Goal: Use online tool/utility: Utilize a website feature to perform a specific function

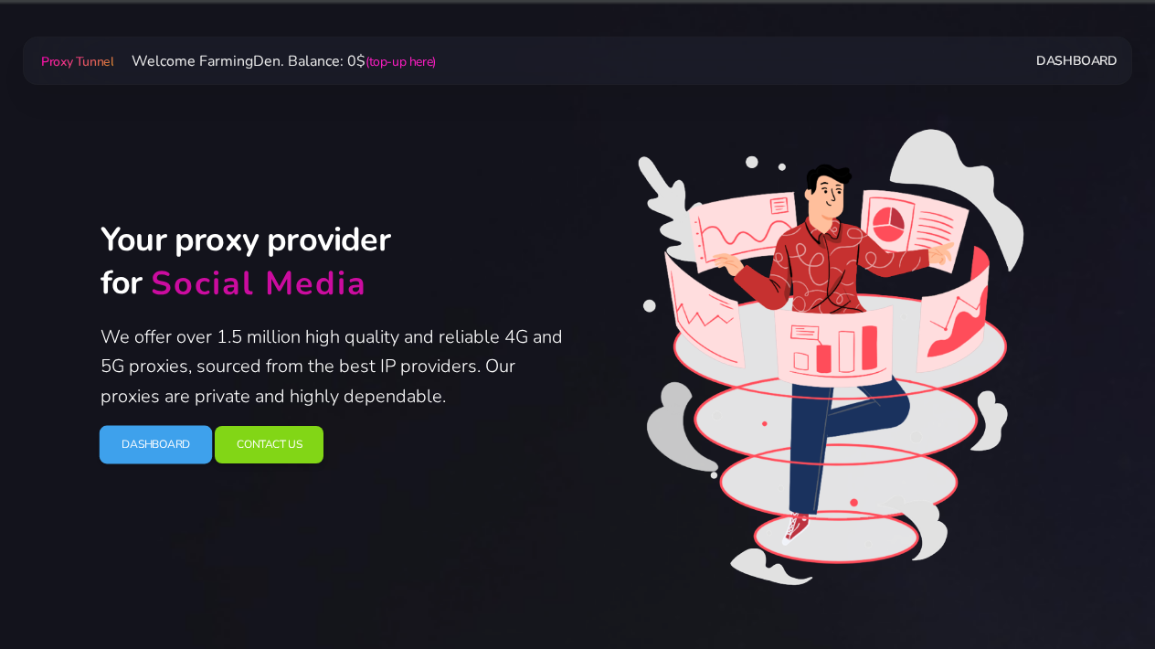
click at [169, 446] on link "Dashboard" at bounding box center [156, 445] width 113 height 38
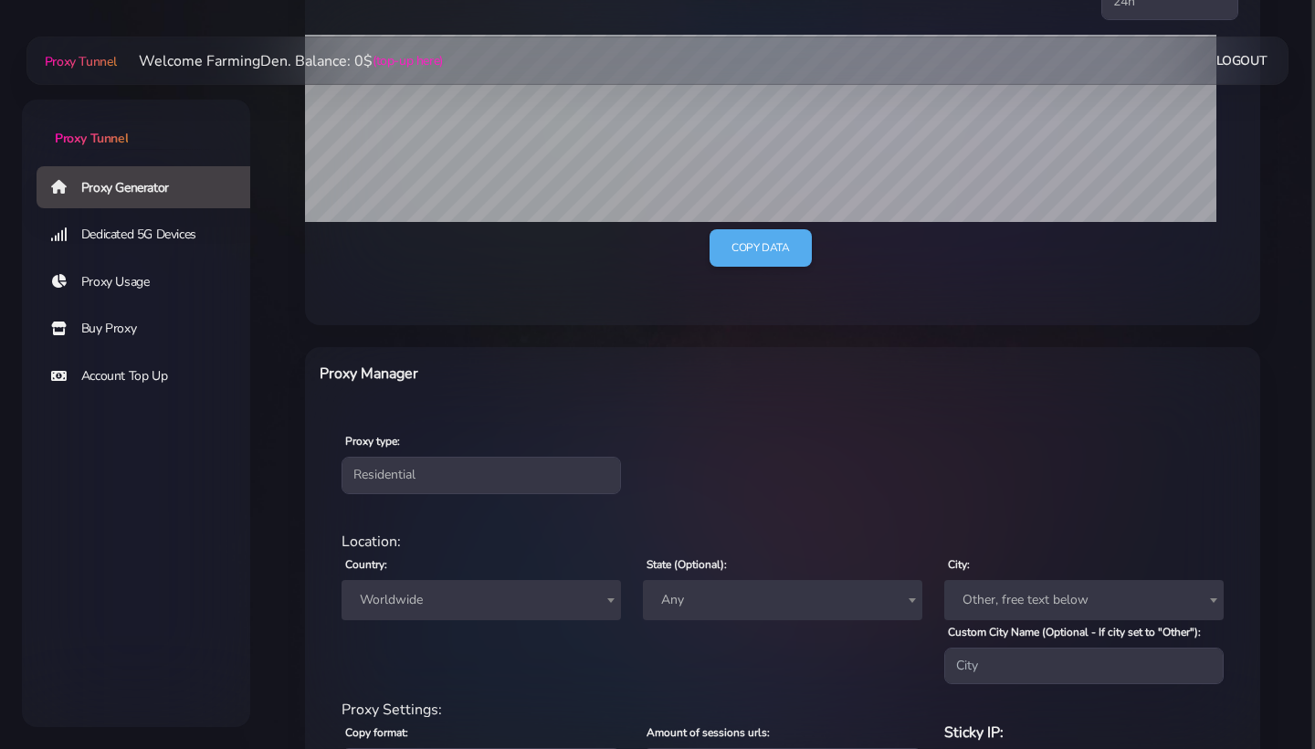
scroll to position [603, 0]
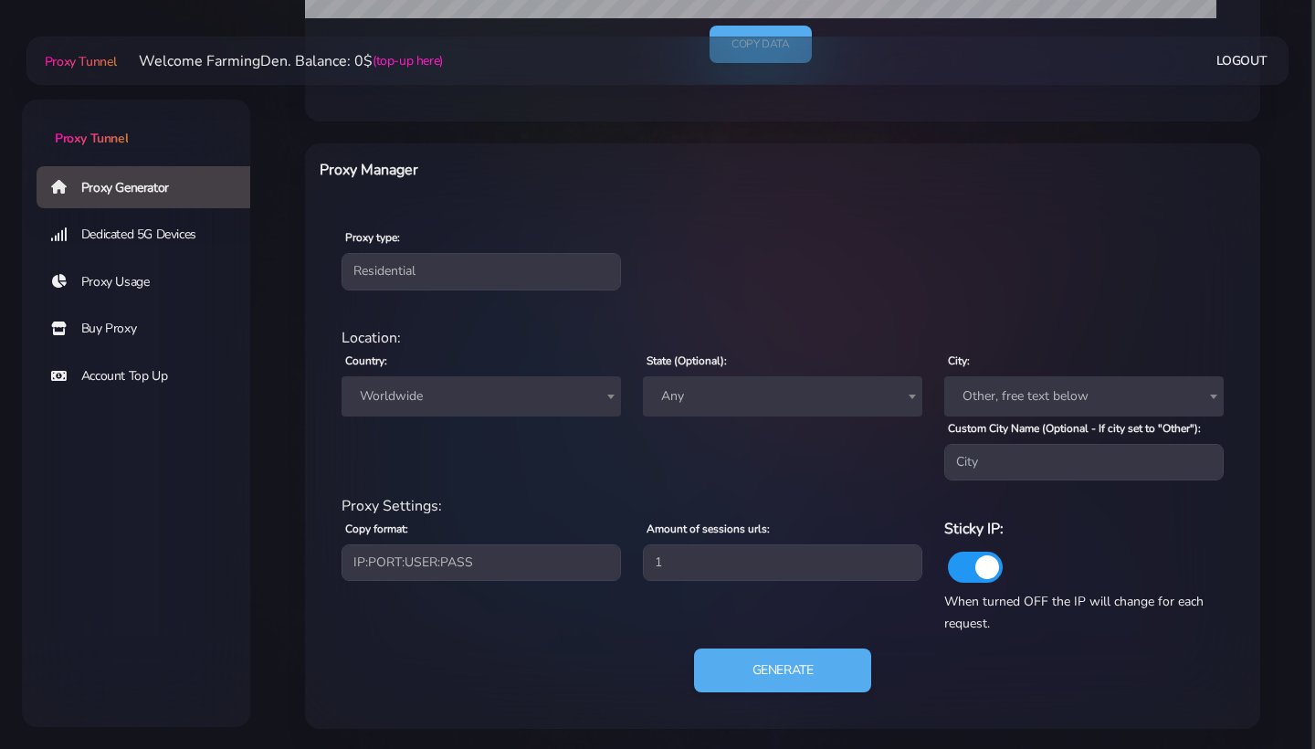
click at [454, 387] on span "Worldwide" at bounding box center [482, 397] width 258 height 26
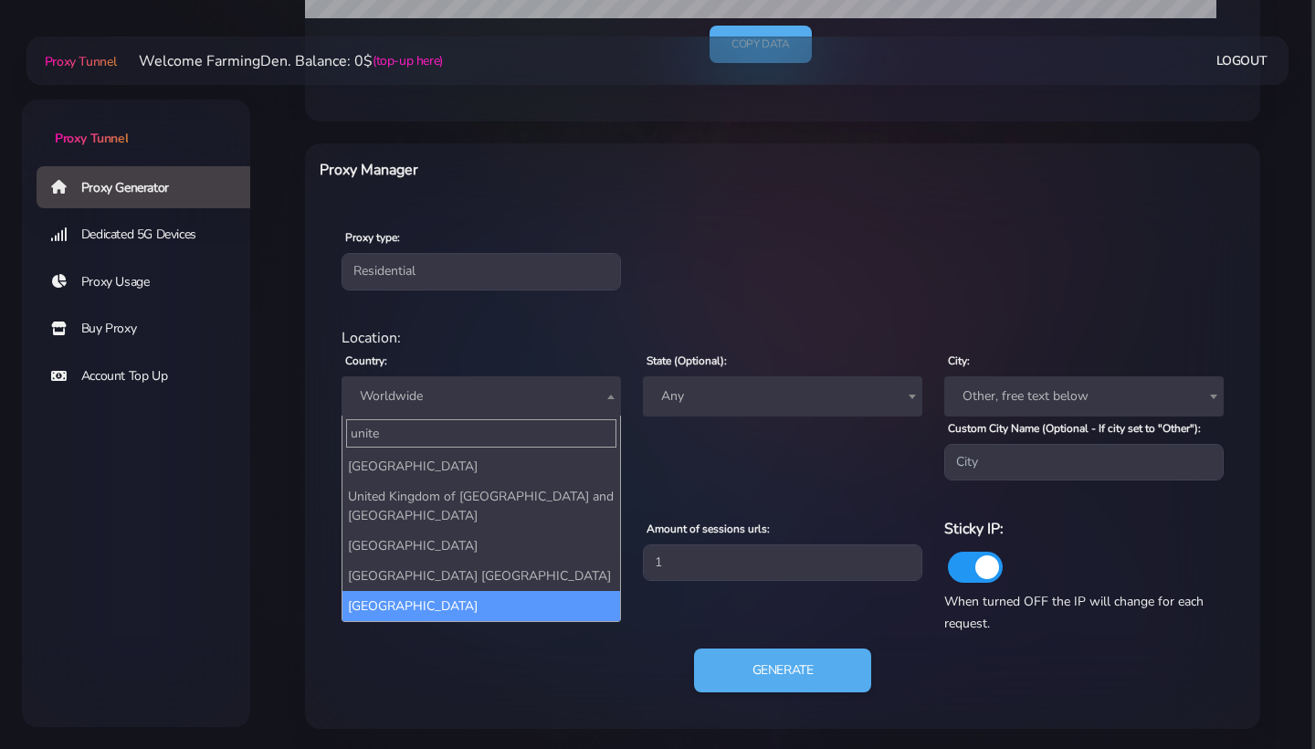
type input "unite"
select select "US"
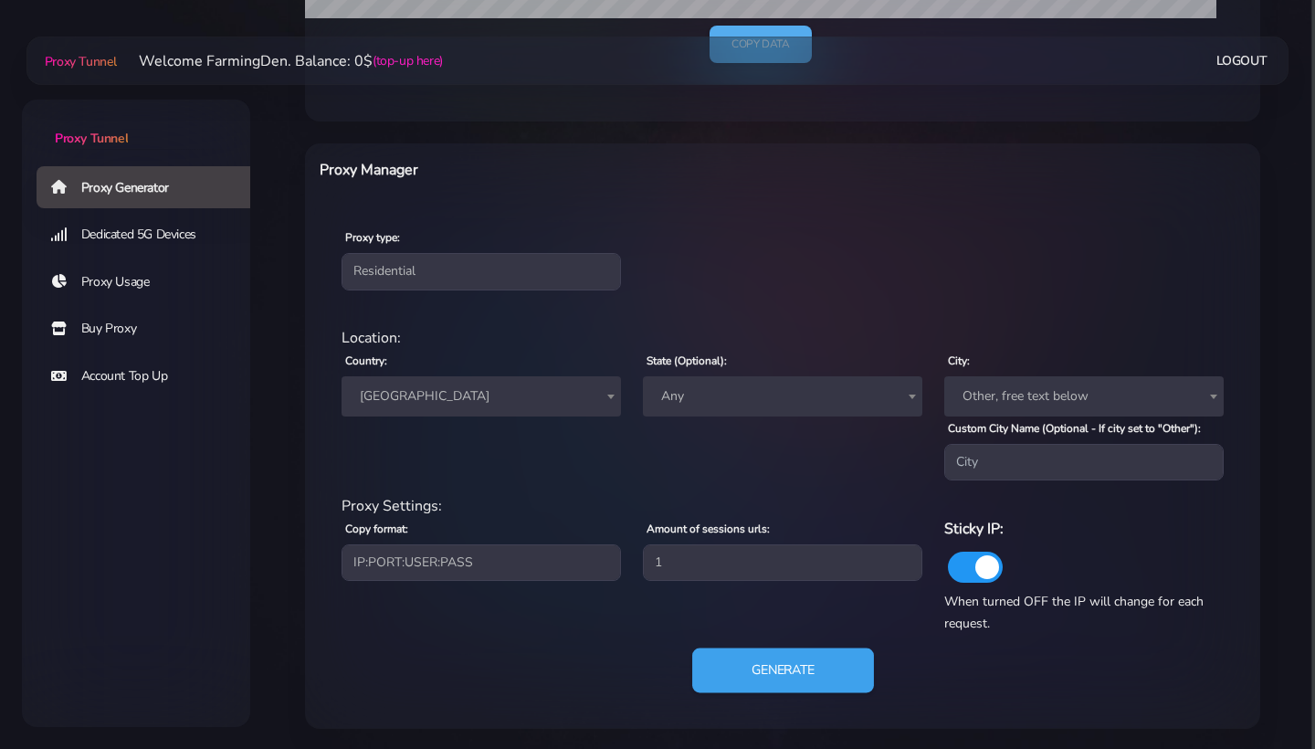
click at [772, 650] on button "Generate" at bounding box center [783, 671] width 182 height 45
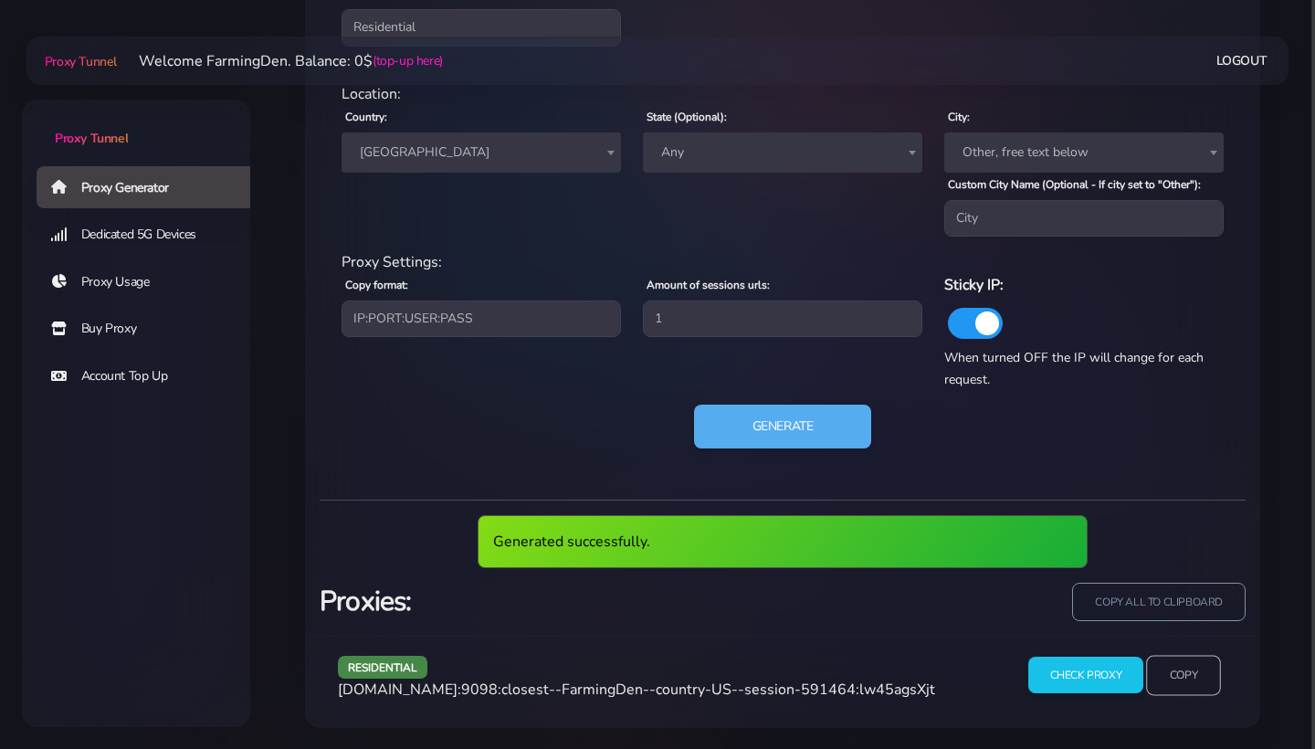
scroll to position [846, 0]
click at [1187, 663] on input "Copy" at bounding box center [1183, 676] width 75 height 40
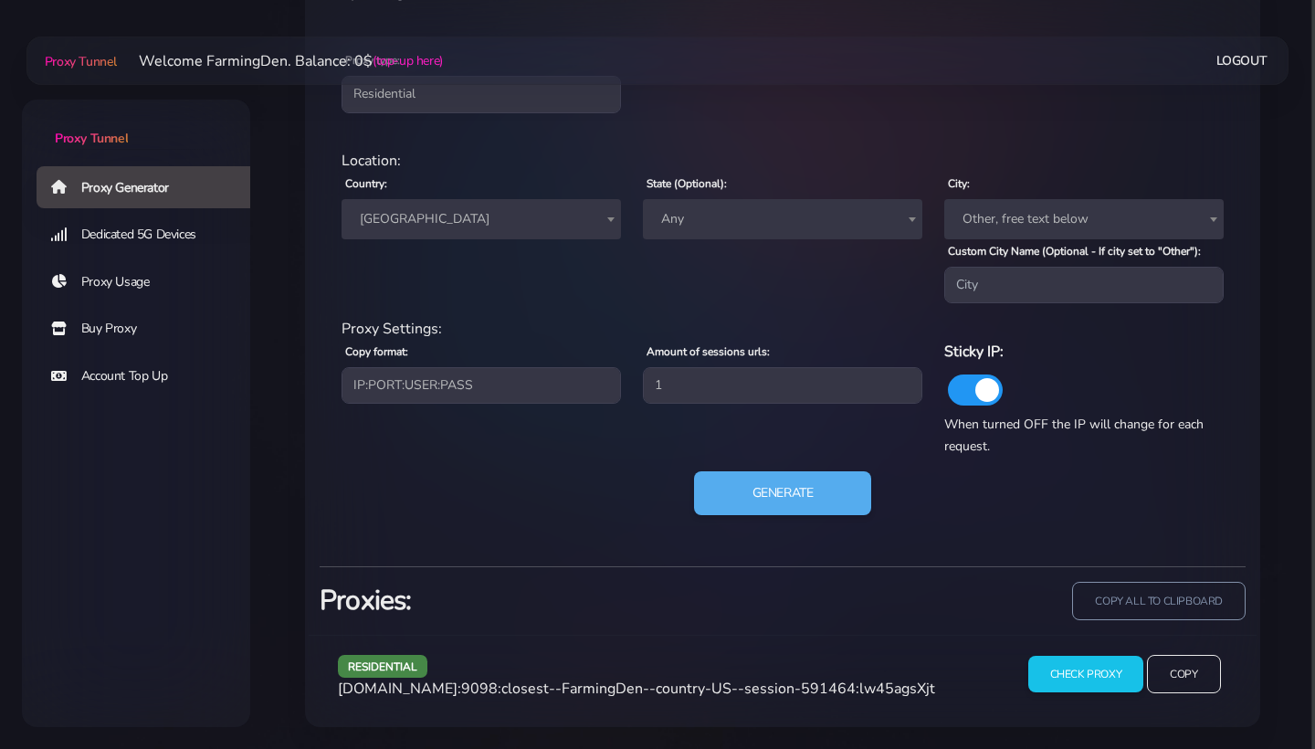
scroll to position [778, 0]
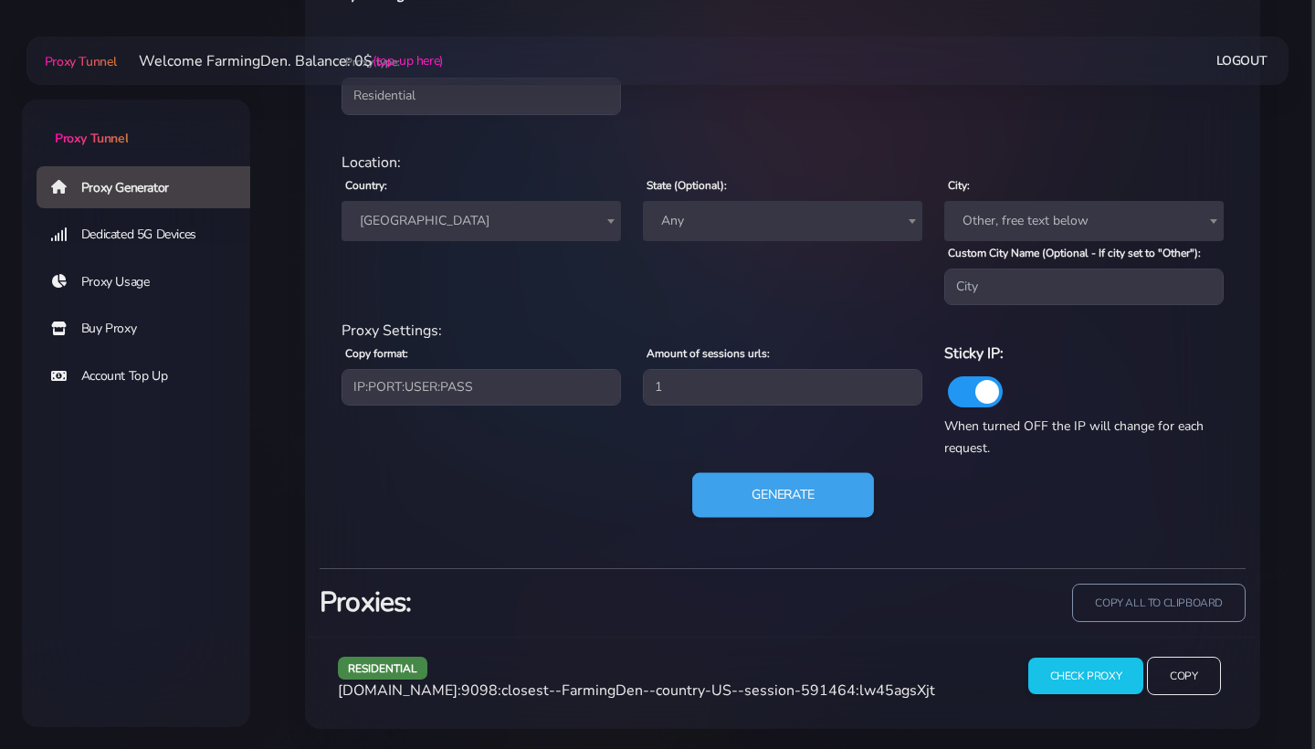
click at [799, 487] on button "Generate" at bounding box center [783, 495] width 182 height 45
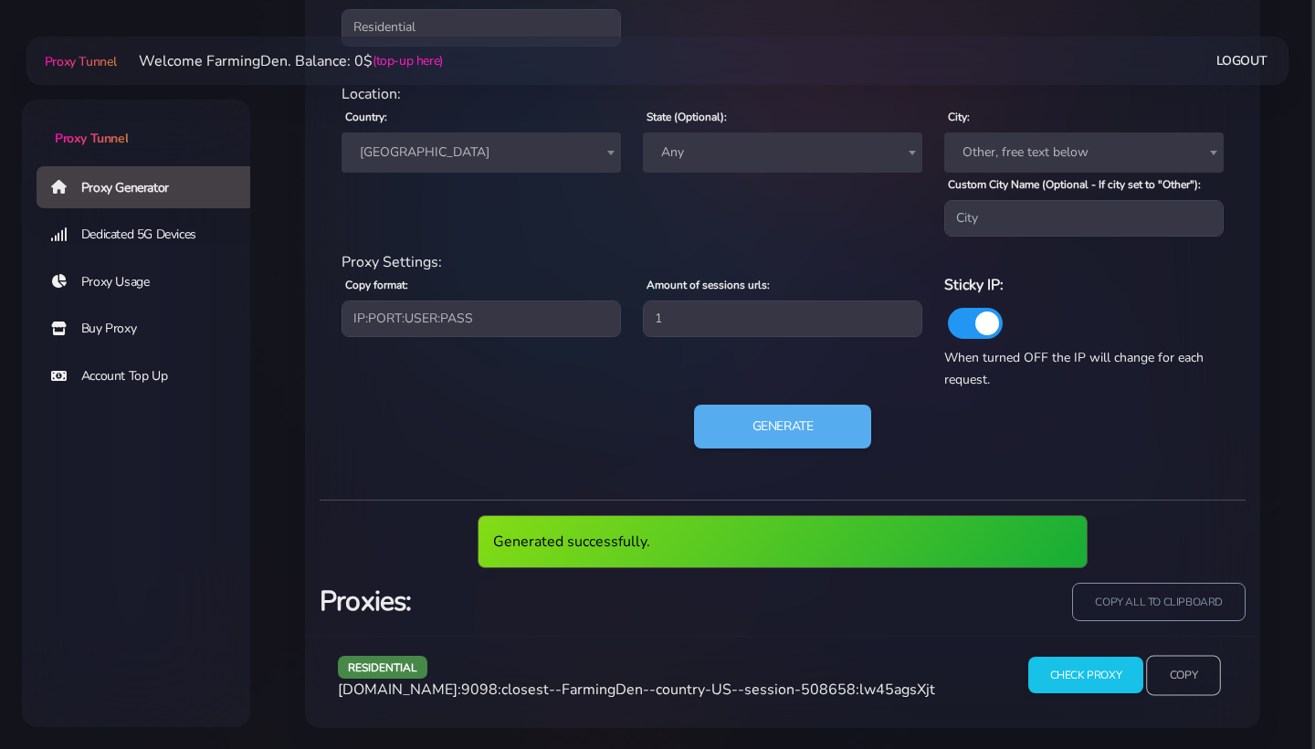
scroll to position [846, 0]
click at [1189, 678] on input "Copy" at bounding box center [1183, 676] width 75 height 40
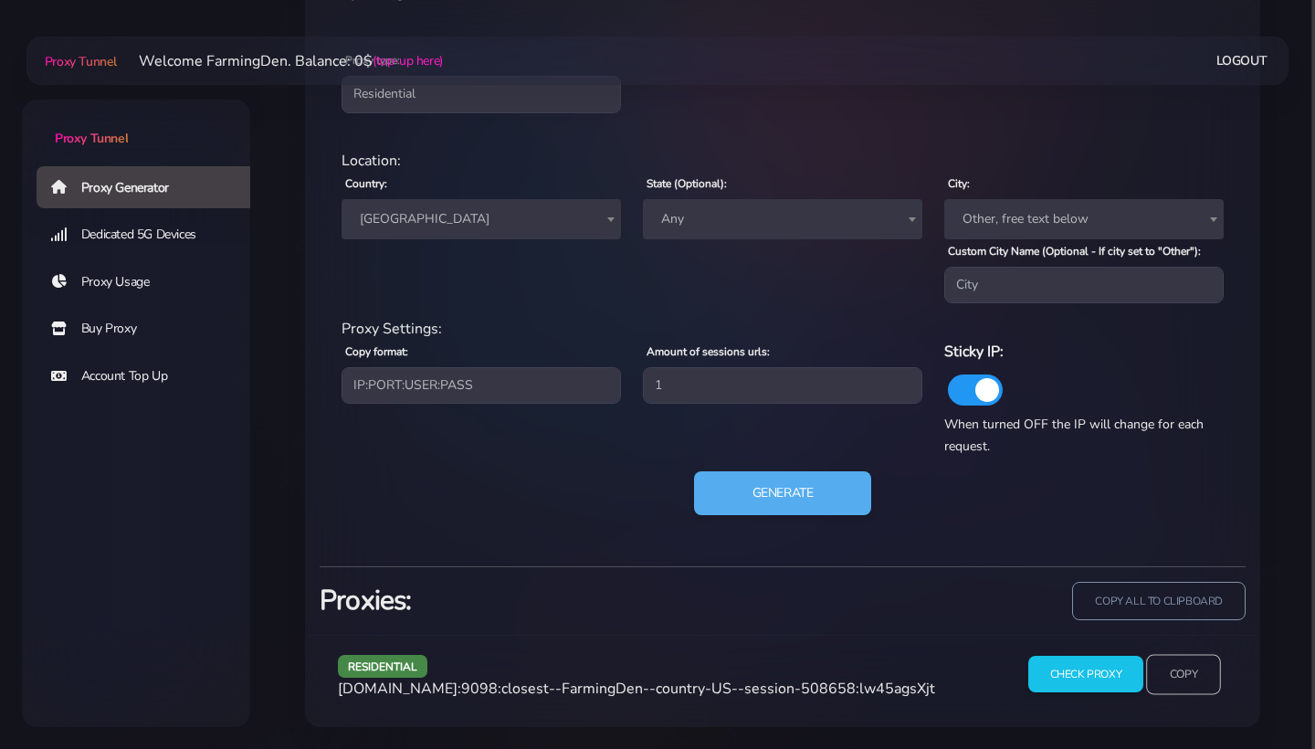
scroll to position [778, 0]
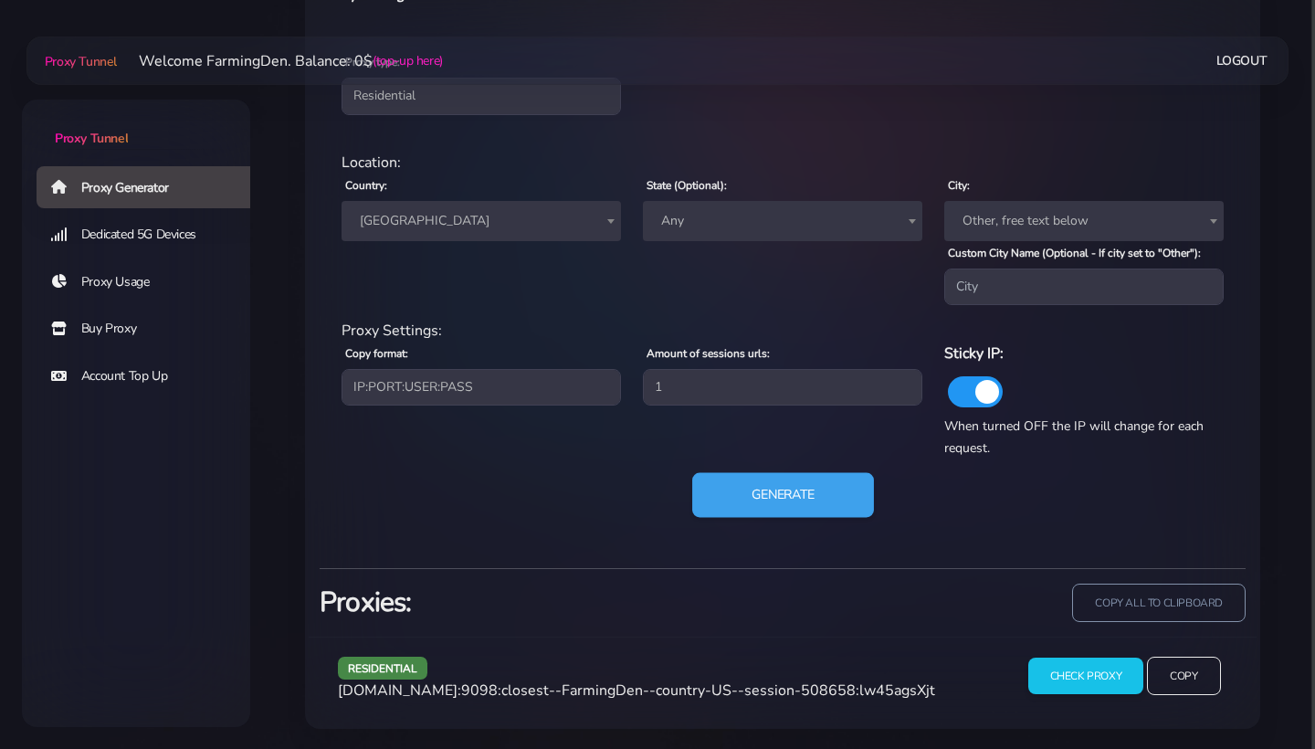
click at [810, 491] on button "Generate" at bounding box center [783, 495] width 182 height 45
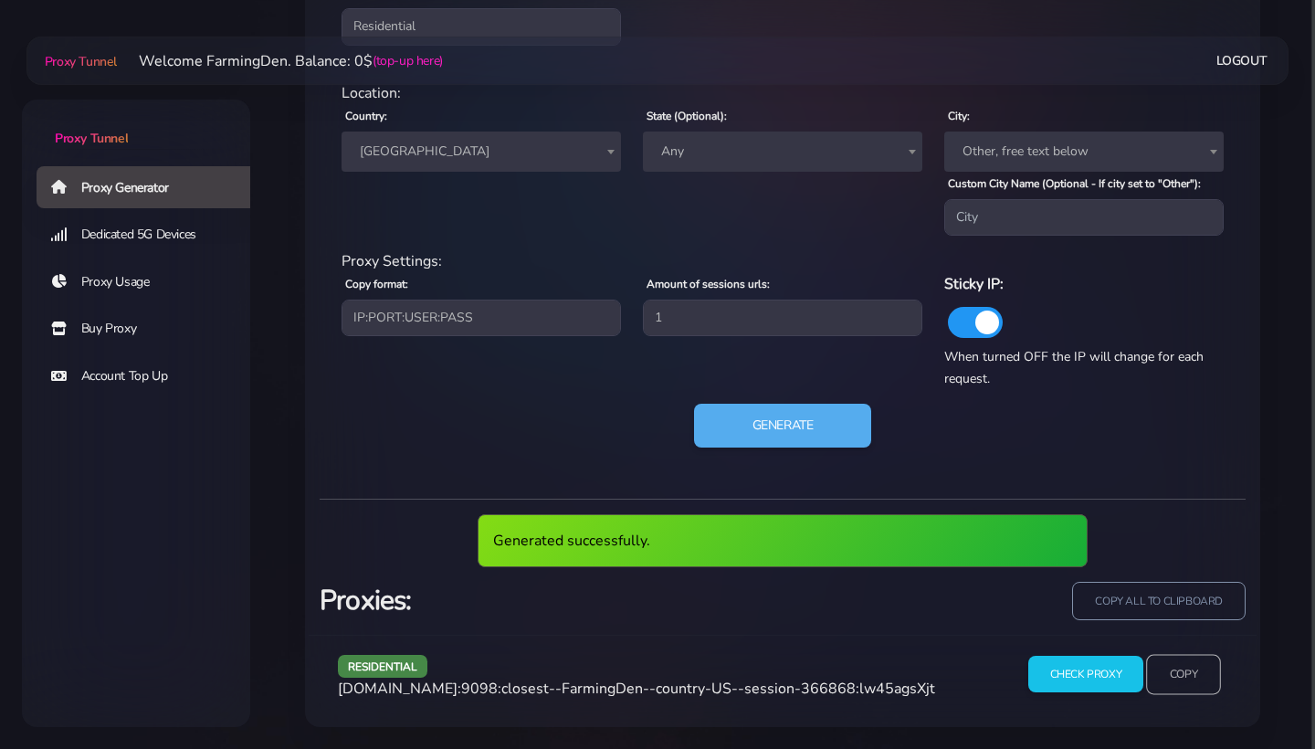
scroll to position [846, 0]
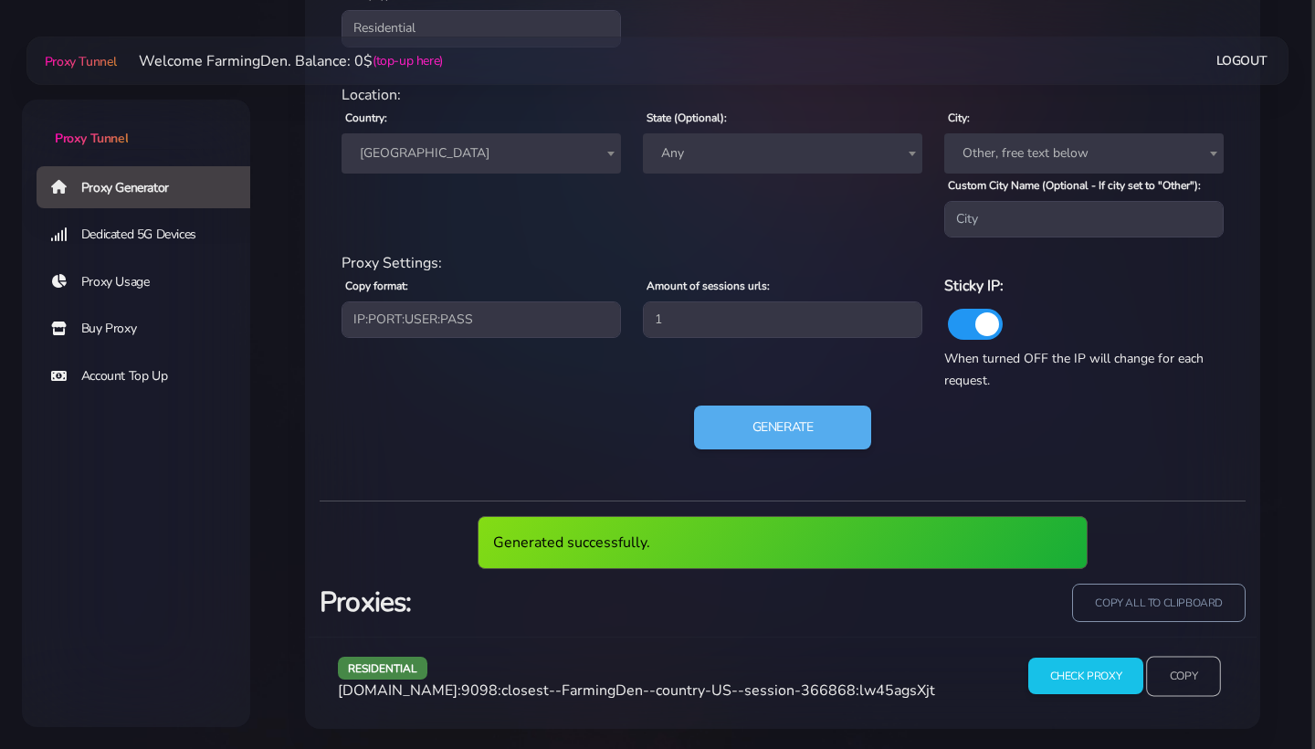
click at [1178, 673] on input "Copy" at bounding box center [1183, 676] width 75 height 40
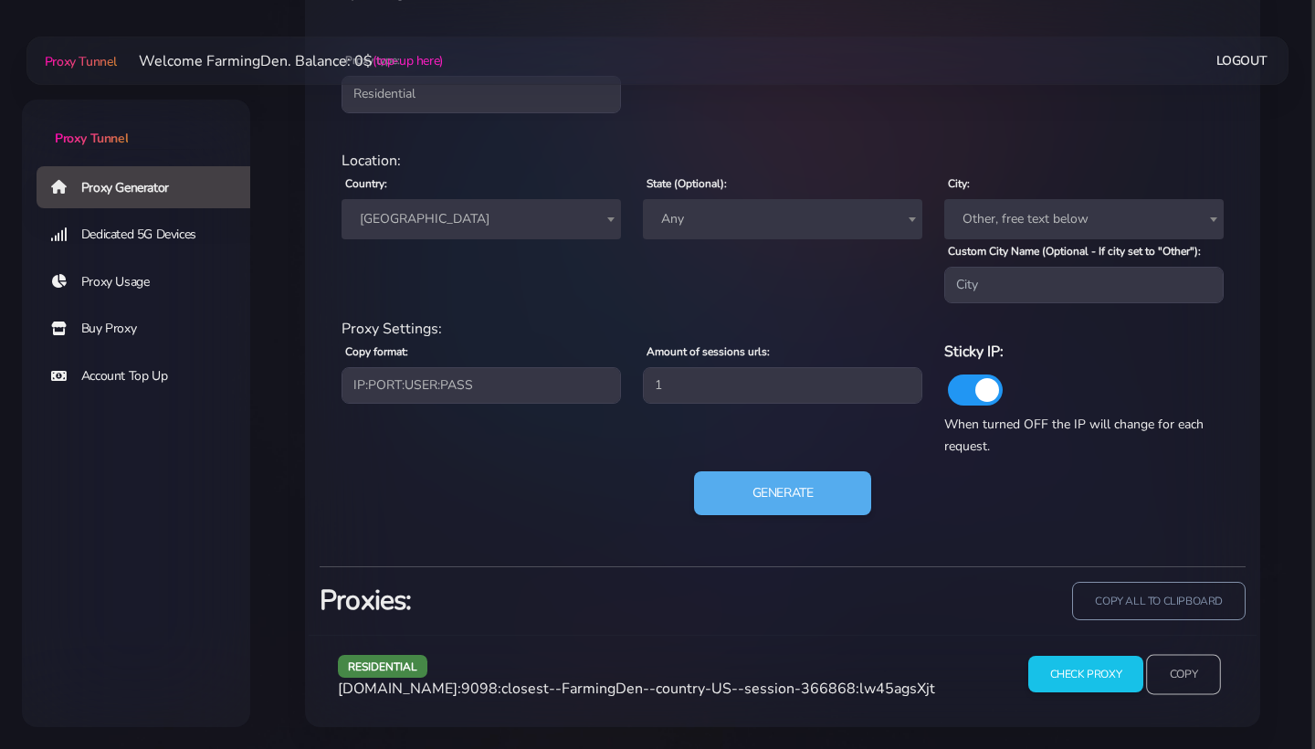
scroll to position [778, 0]
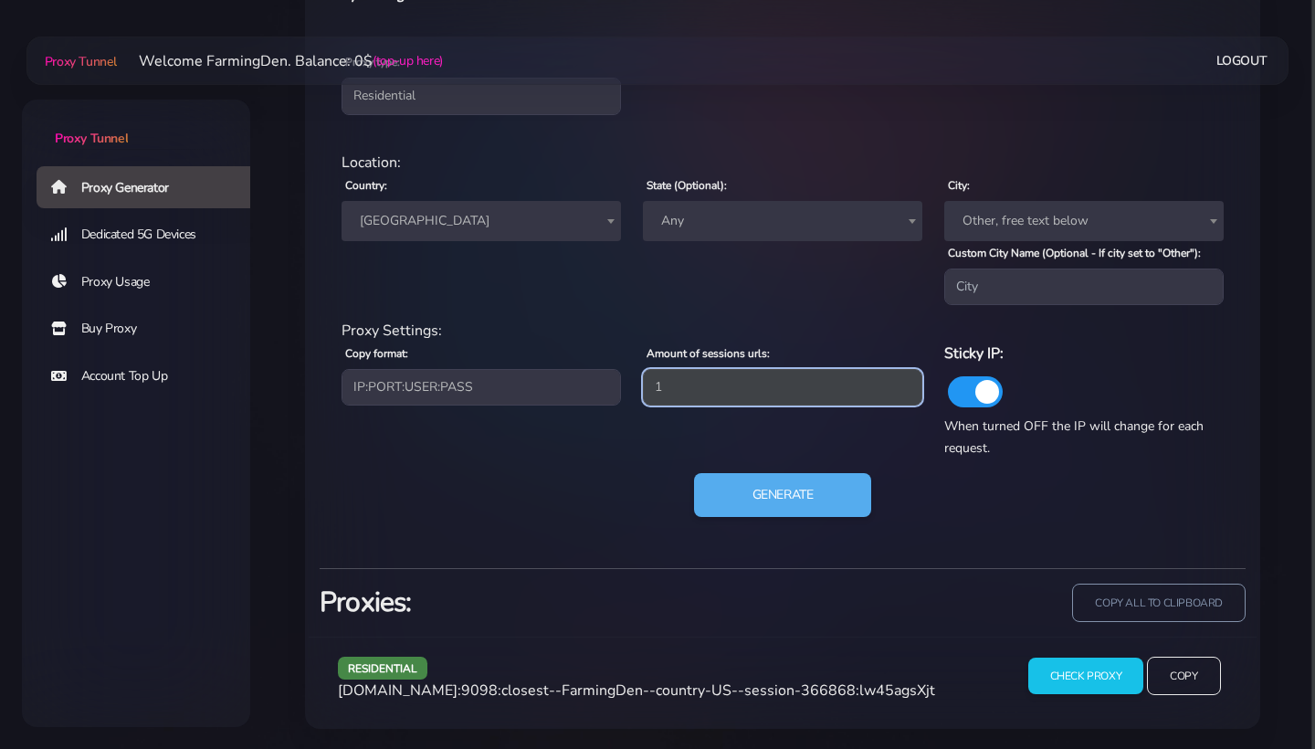
click at [714, 391] on input "1" at bounding box center [783, 387] width 280 height 37
type input "3"
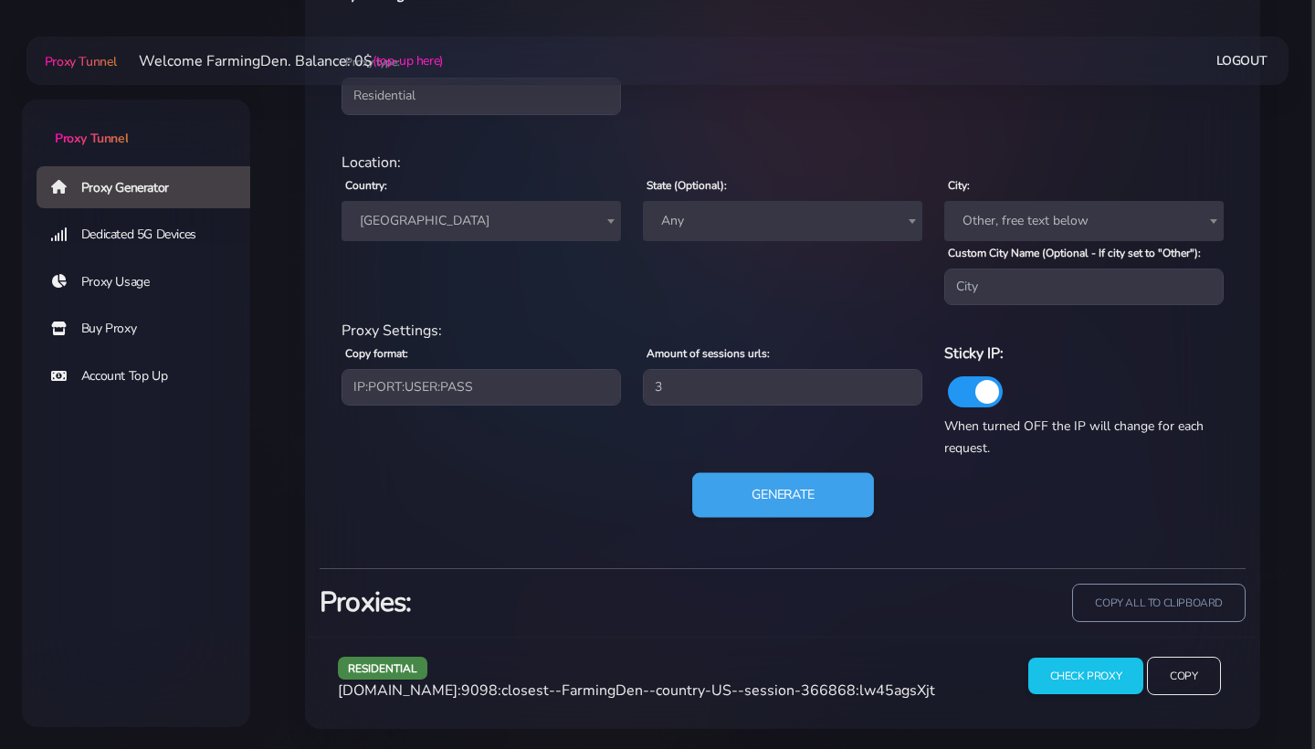
click at [769, 502] on button "Generate" at bounding box center [783, 495] width 182 height 45
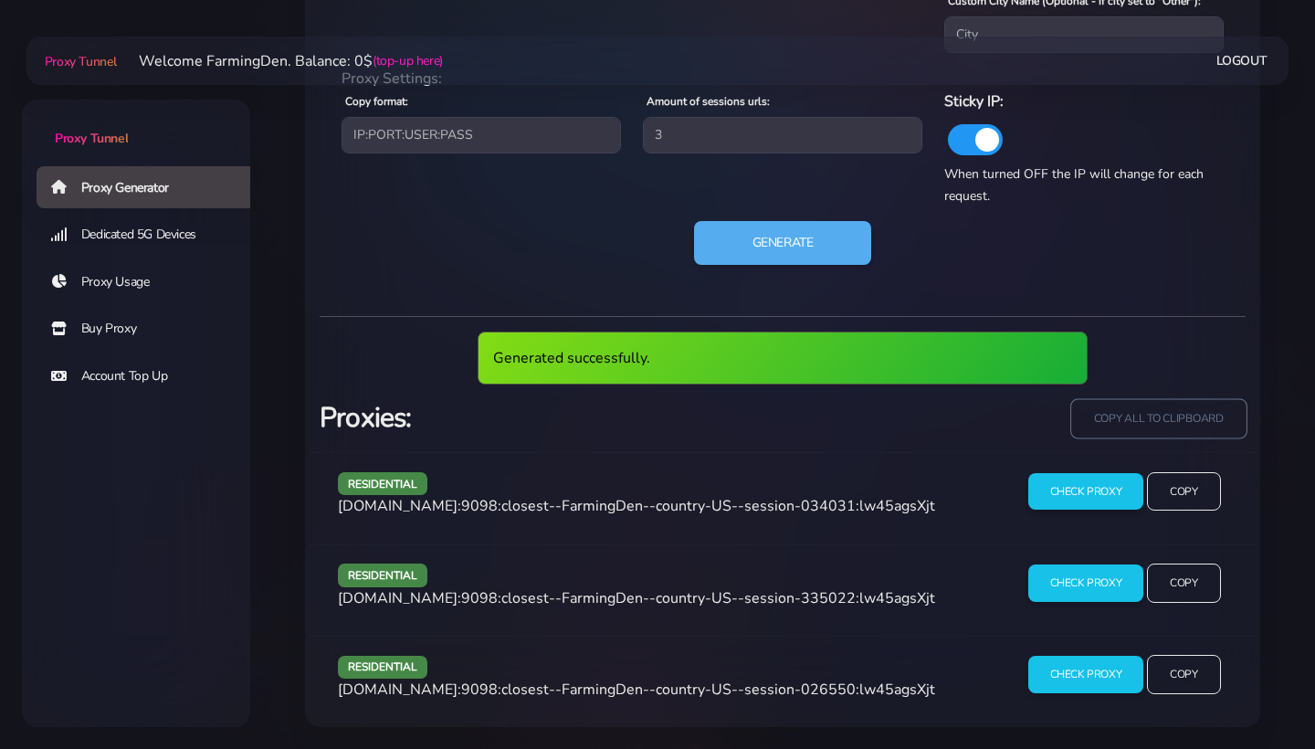
scroll to position [1029, 0]
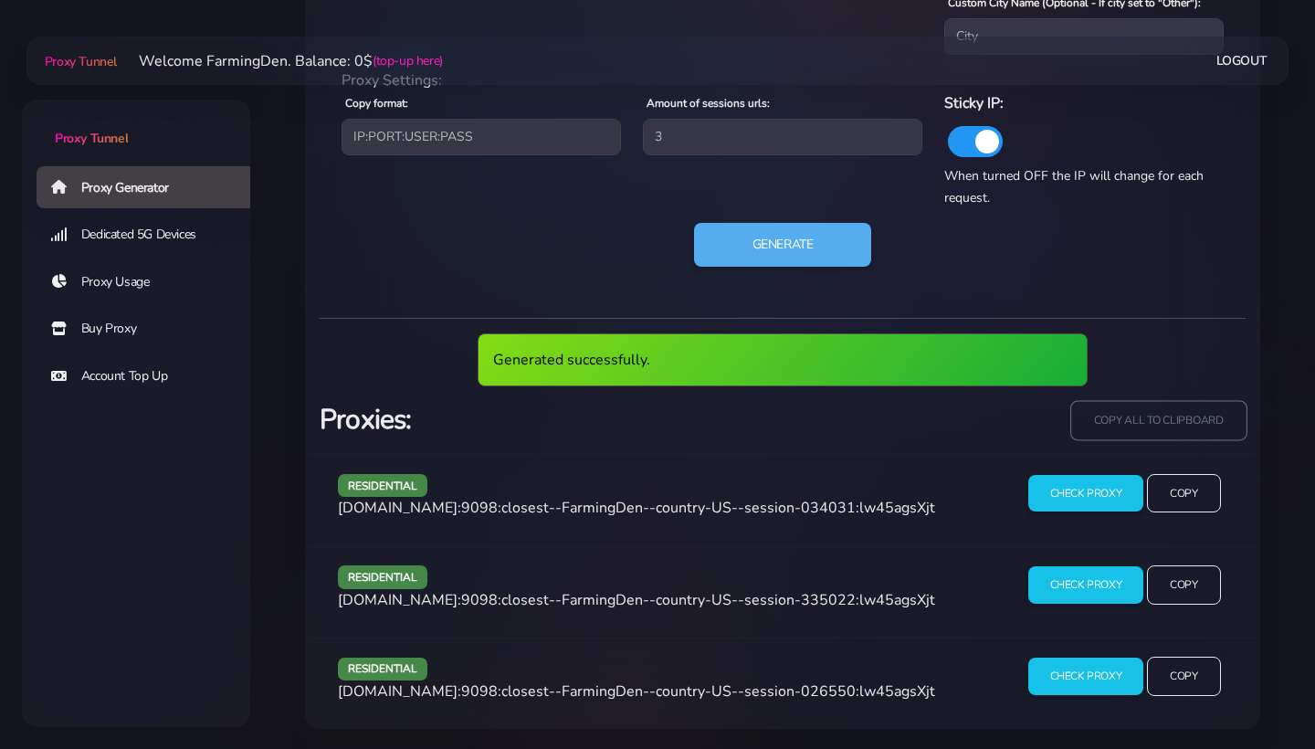
click at [1124, 418] on input "copy all to clipboard" at bounding box center [1159, 420] width 176 height 40
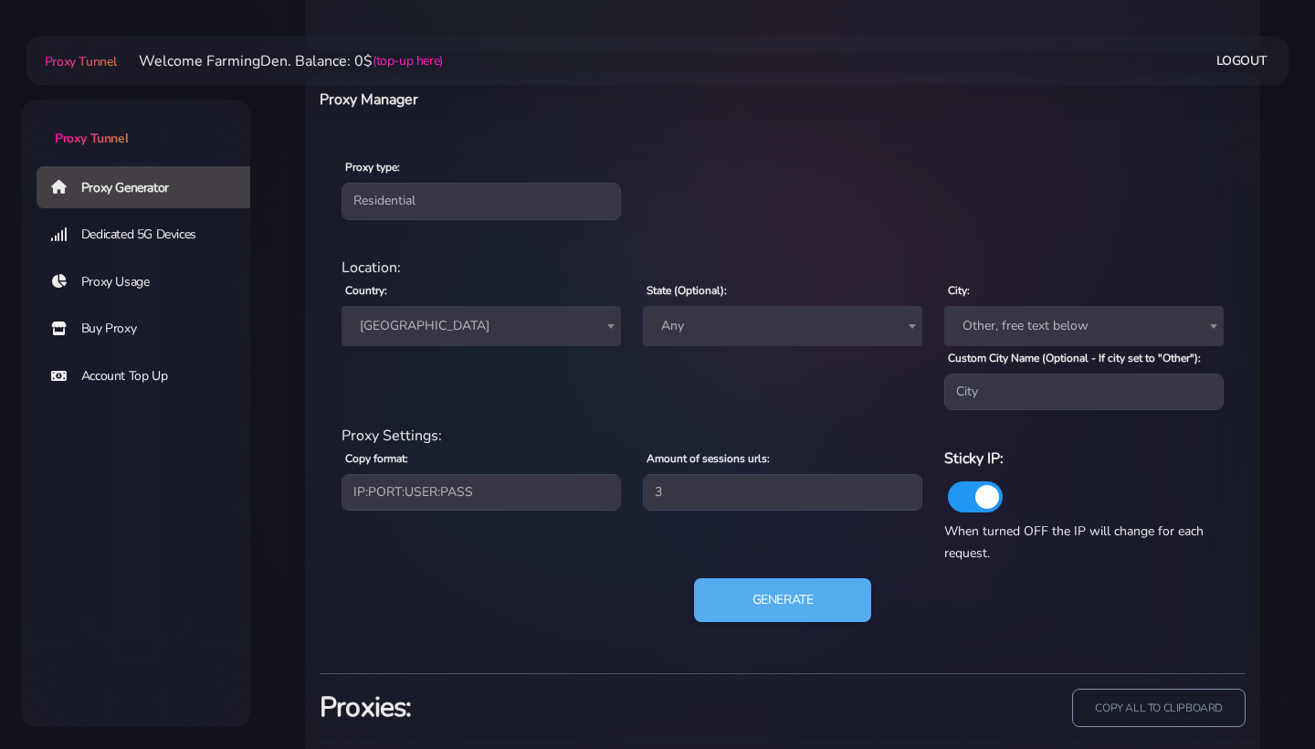
scroll to position [598, 0]
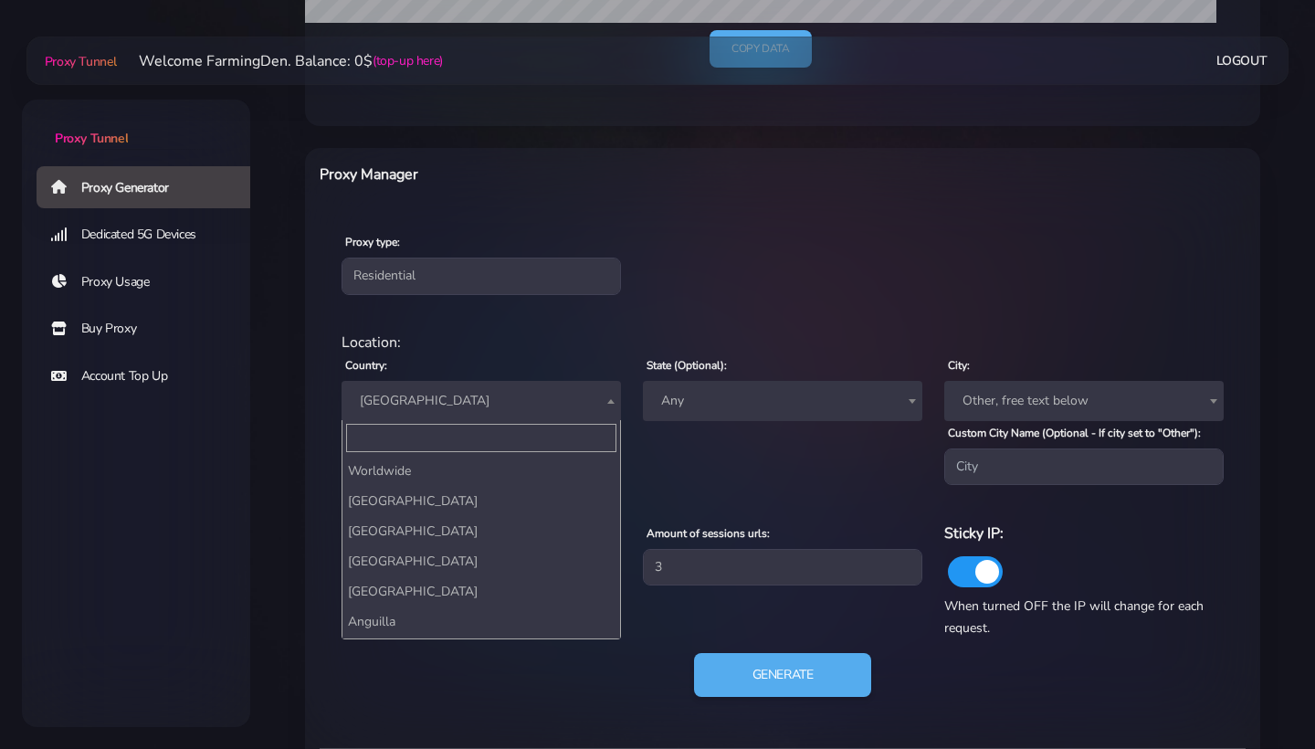
click at [587, 404] on span "[GEOGRAPHIC_DATA]" at bounding box center [482, 401] width 258 height 26
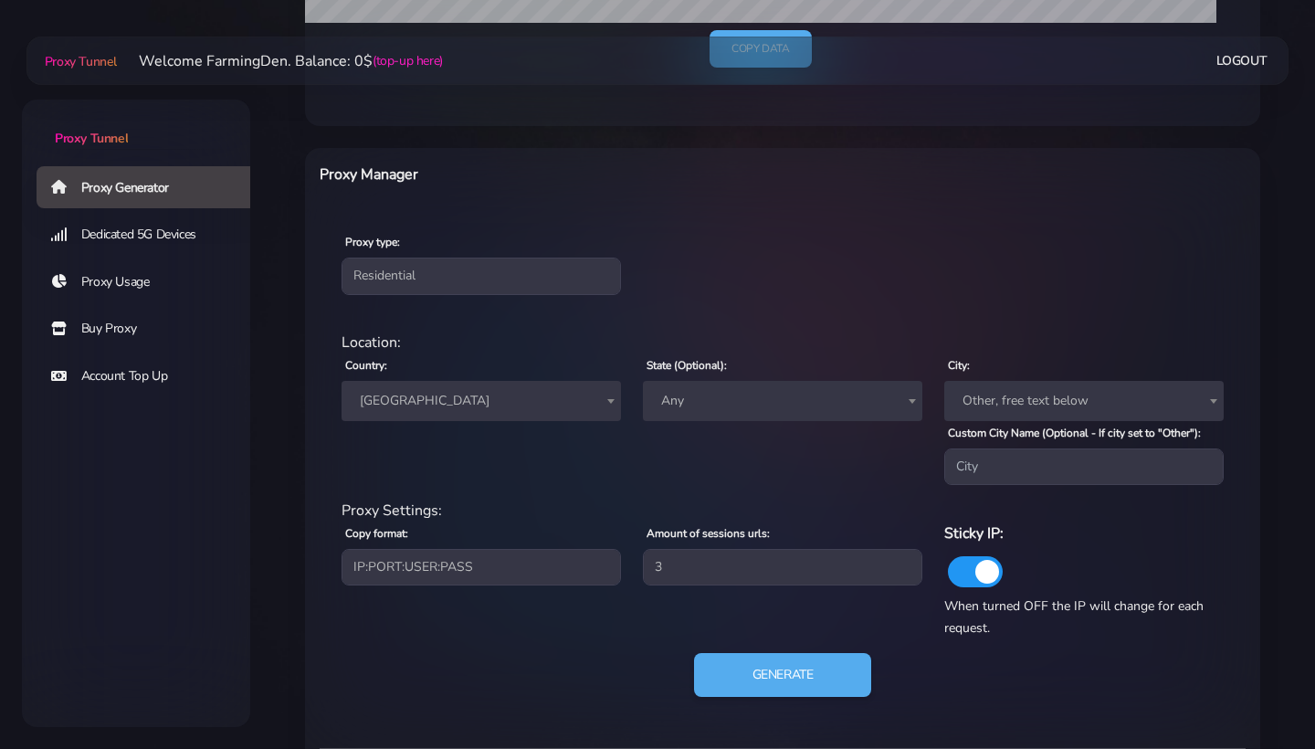
click at [792, 355] on div "State (Optional): Any [US_STATE] [US_STATE] [US_STATE] [US_STATE] [US_STATE] [U…" at bounding box center [782, 420] width 301 height 132
click at [769, 396] on span "Any" at bounding box center [783, 401] width 258 height 26
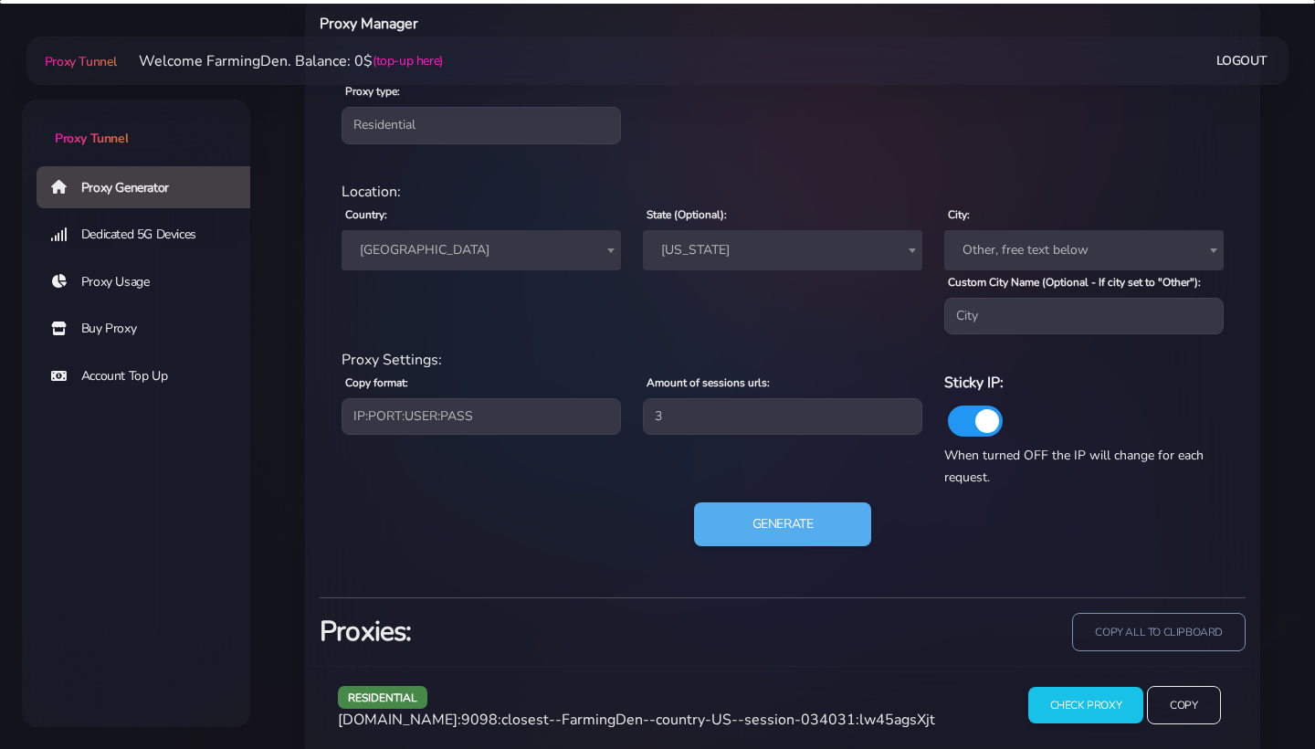
scroll to position [794, 0]
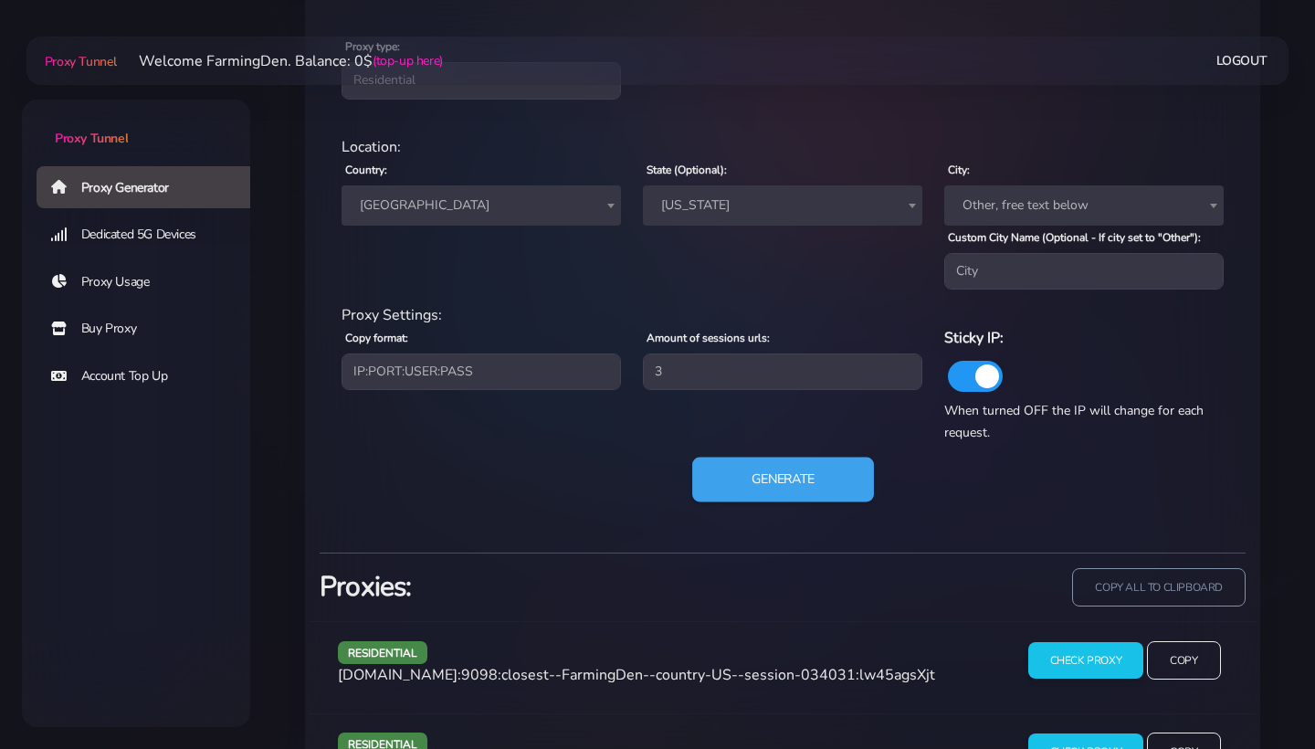
click at [786, 489] on button "Generate" at bounding box center [783, 480] width 182 height 45
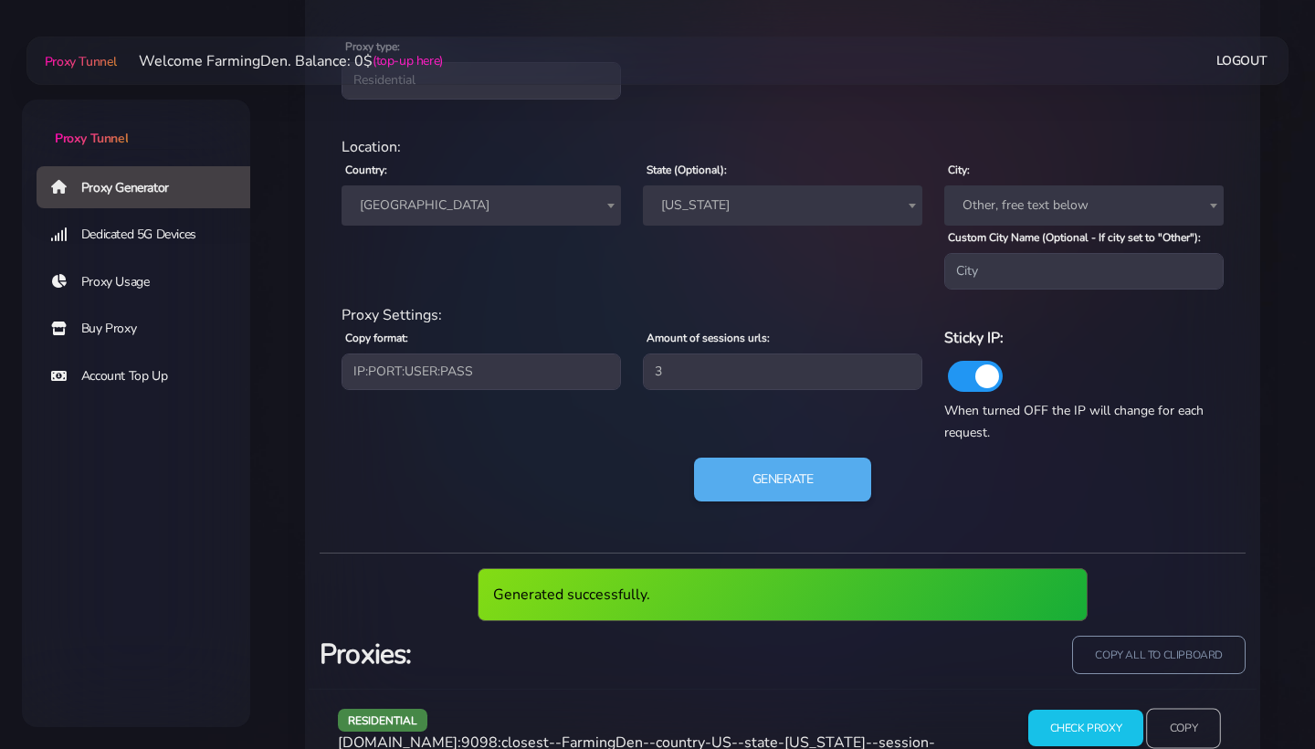
click at [1190, 719] on input "Copy" at bounding box center [1183, 728] width 75 height 40
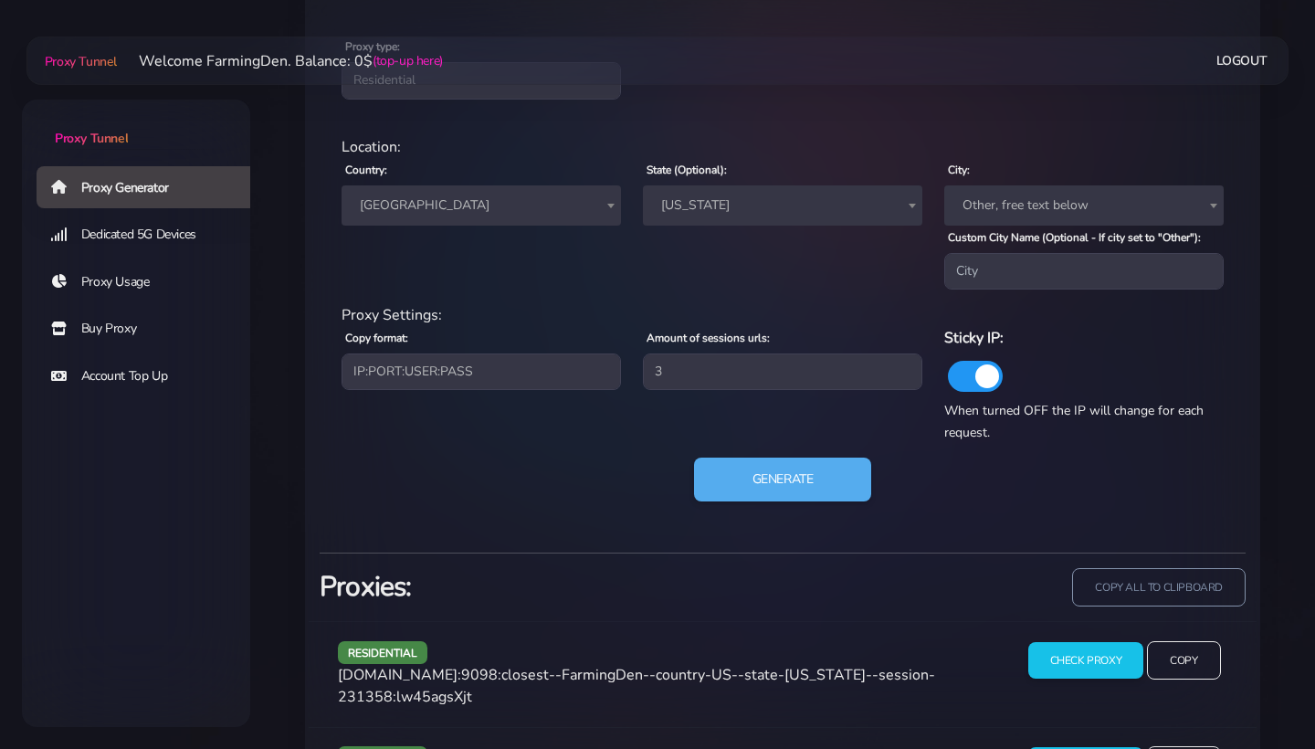
click at [762, 215] on span "[US_STATE]" at bounding box center [783, 206] width 258 height 26
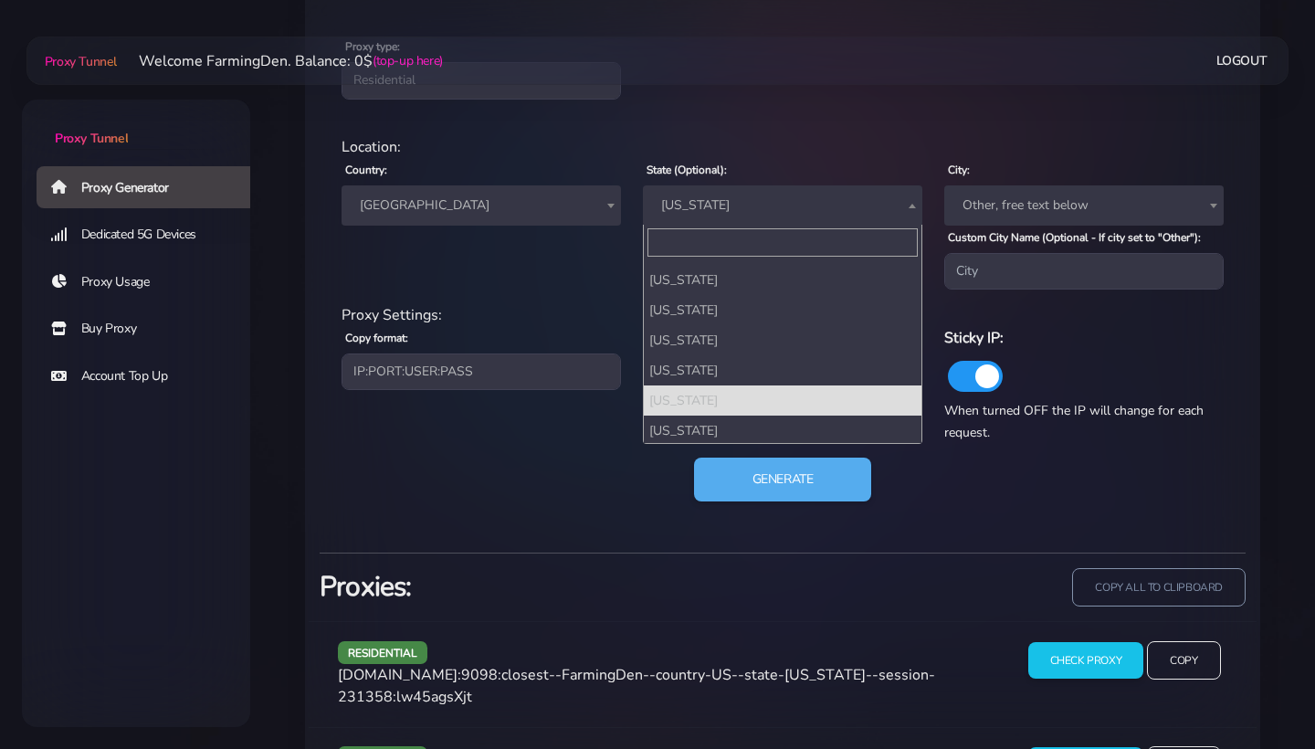
scroll to position [1309, 0]
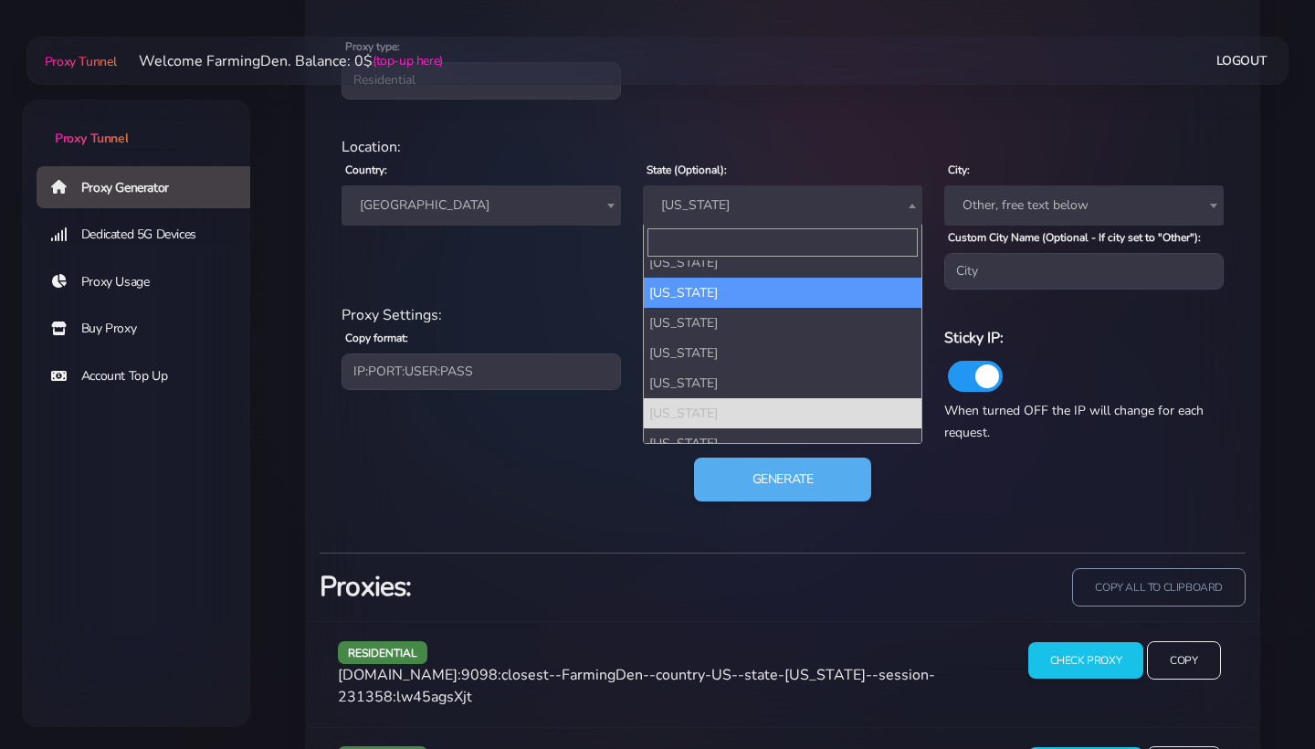
select select "TN"
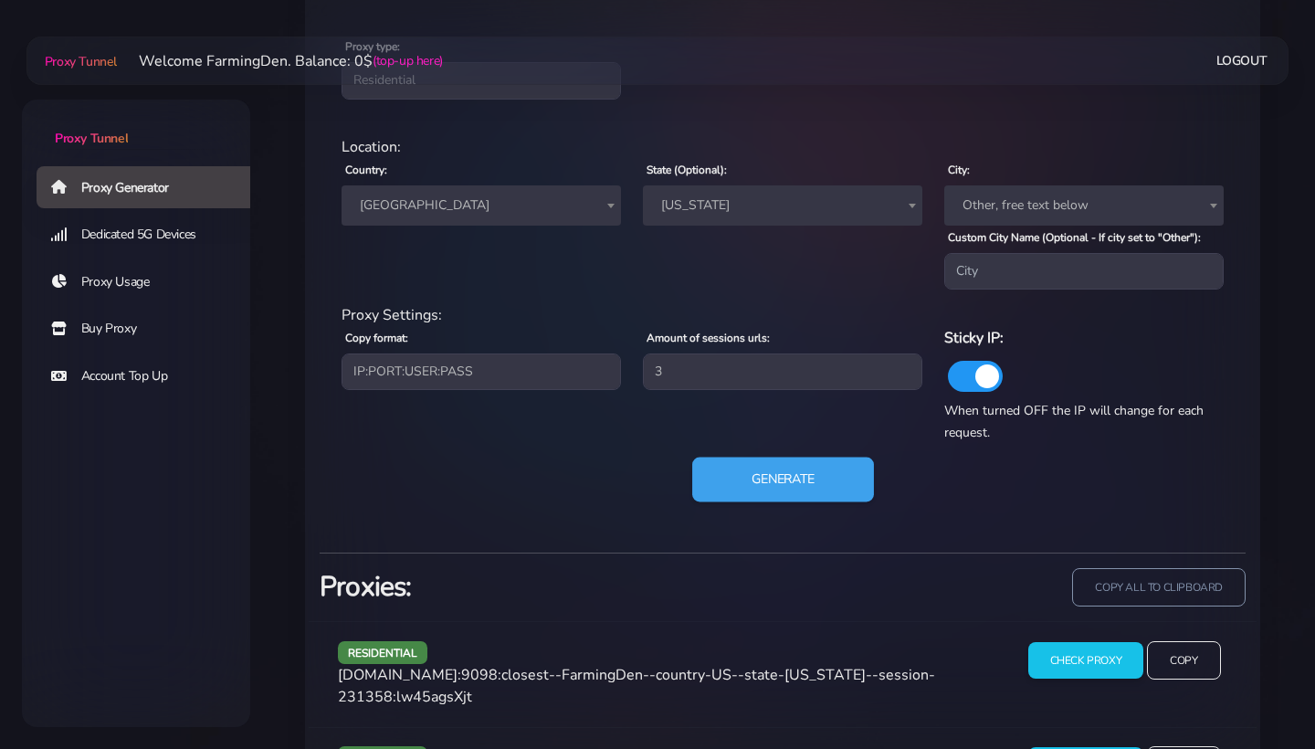
click at [778, 487] on button "Generate" at bounding box center [783, 480] width 182 height 45
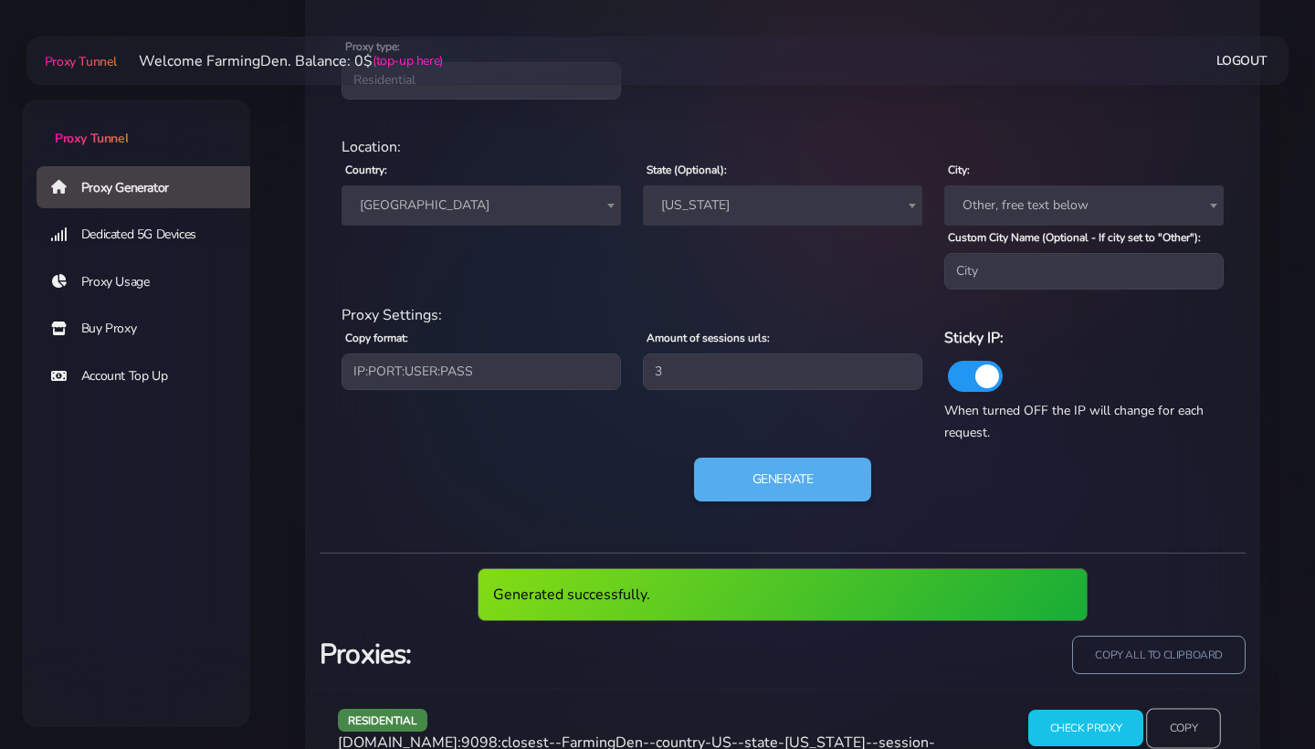
click at [1168, 716] on input "Copy" at bounding box center [1183, 728] width 75 height 40
